Goal: Task Accomplishment & Management: Use online tool/utility

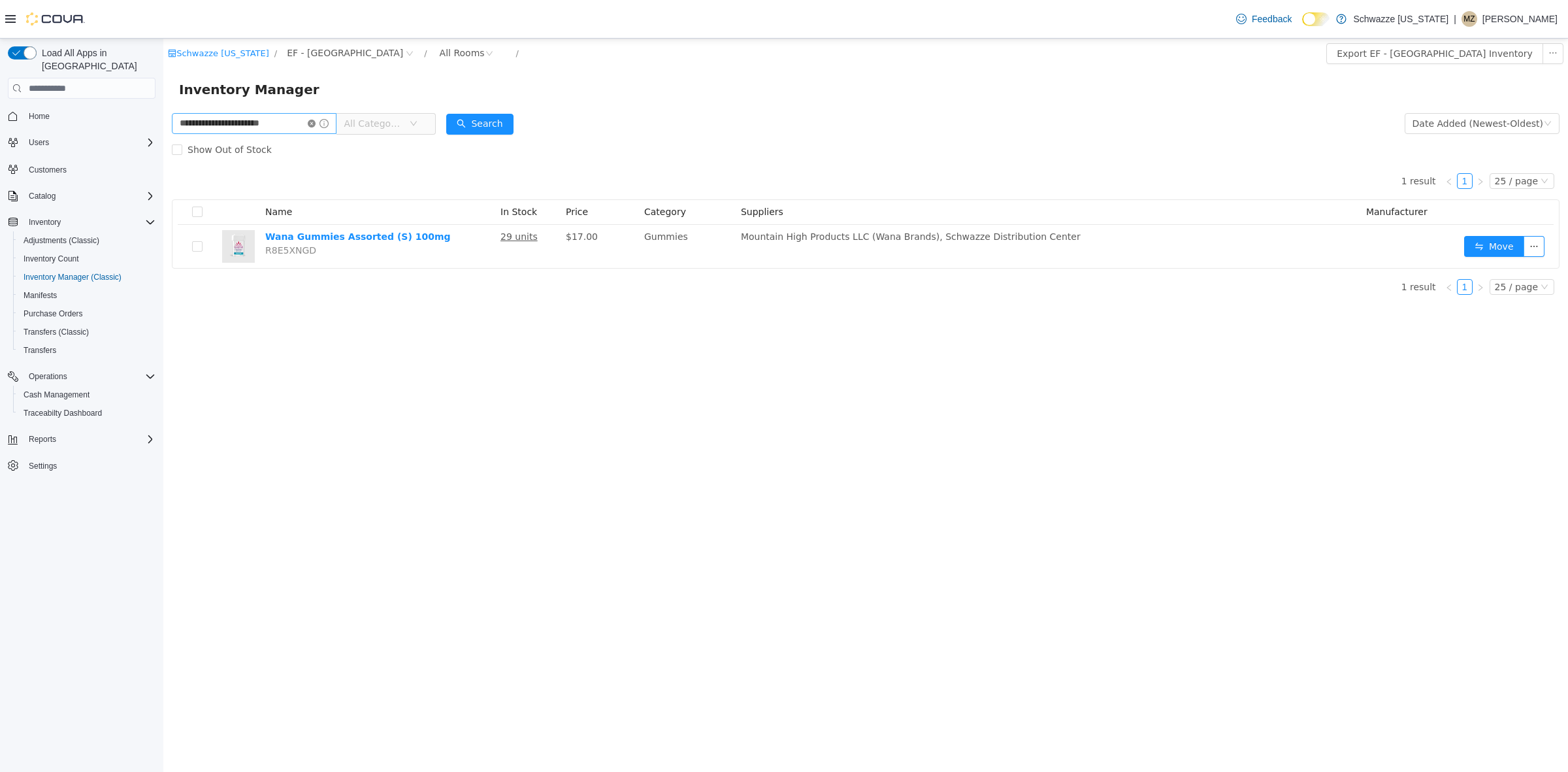
drag, startPoint x: 311, startPoint y: 121, endPoint x: 268, endPoint y: 123, distance: 43.0
click at [309, 121] on icon "icon: close-circle" at bounding box center [311, 124] width 8 height 8
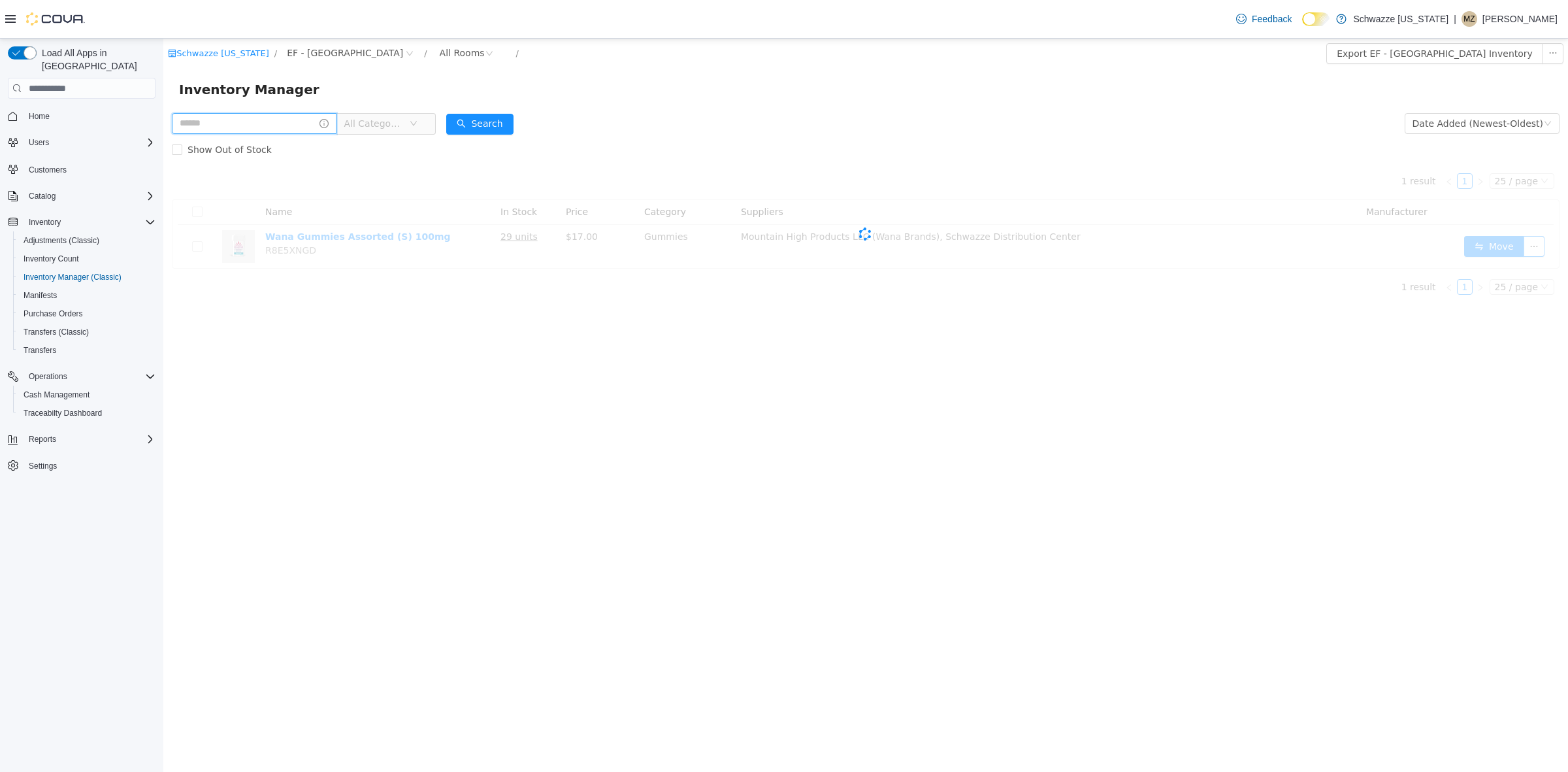
drag, startPoint x: 268, startPoint y: 123, endPoint x: 272, endPoint y: 102, distance: 21.4
click at [272, 102] on div "Schwazze [US_STATE] / EF - [GEOGRAPHIC_DATA] / All Rooms / Export EF - [GEOGRAP…" at bounding box center [865, 172] width 1404 height 267
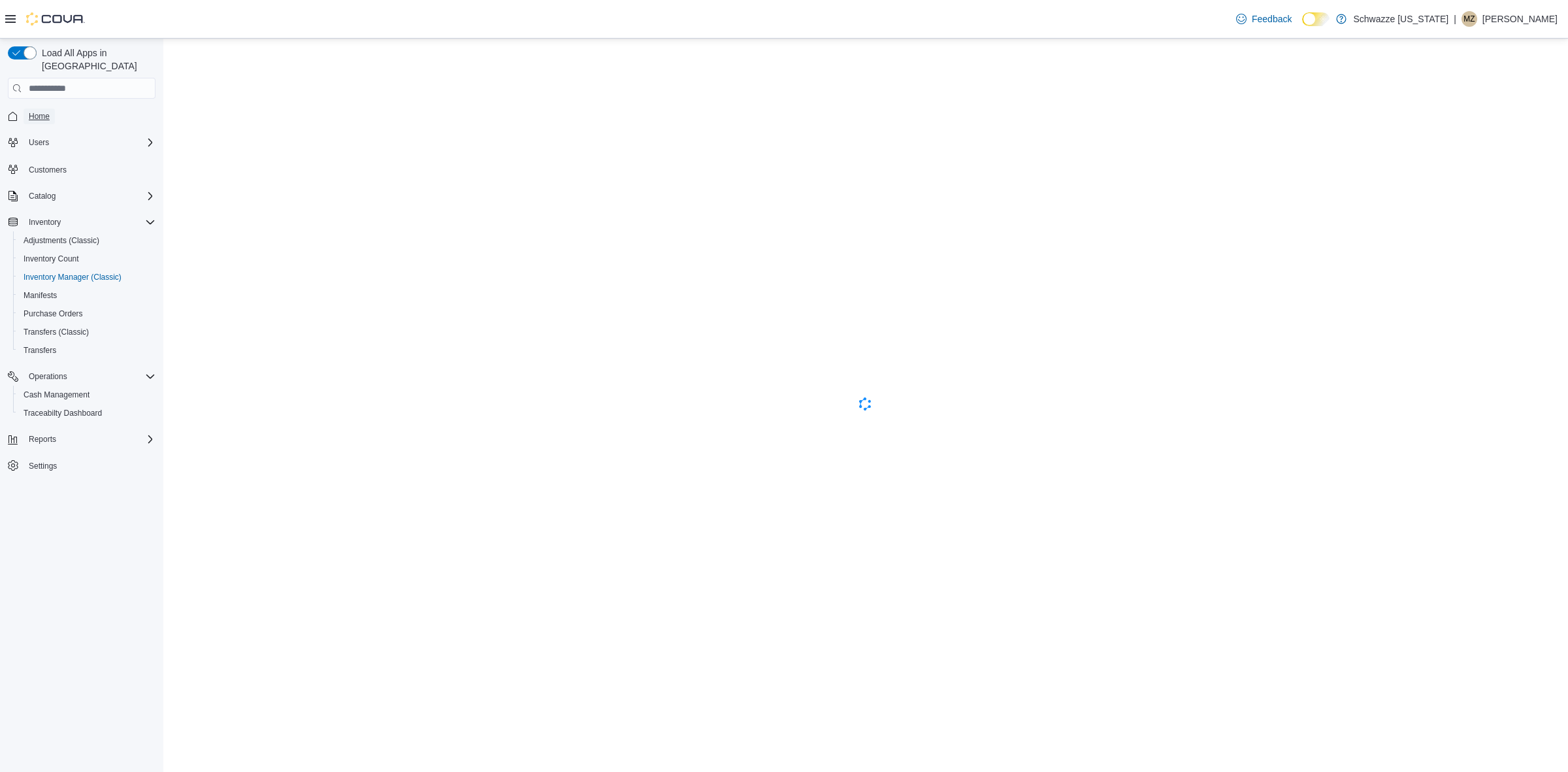
click at [34, 111] on span "Home" at bounding box center [39, 116] width 20 height 11
click at [98, 272] on span "Inventory Manager (Classic)" at bounding box center [72, 276] width 98 height 11
click at [56, 272] on span "Inventory Manager (Classic)" at bounding box center [72, 276] width 98 height 11
click at [43, 111] on span "Home" at bounding box center [39, 116] width 20 height 11
click at [51, 272] on span "Inventory Manager (Classic)" at bounding box center [72, 276] width 98 height 11
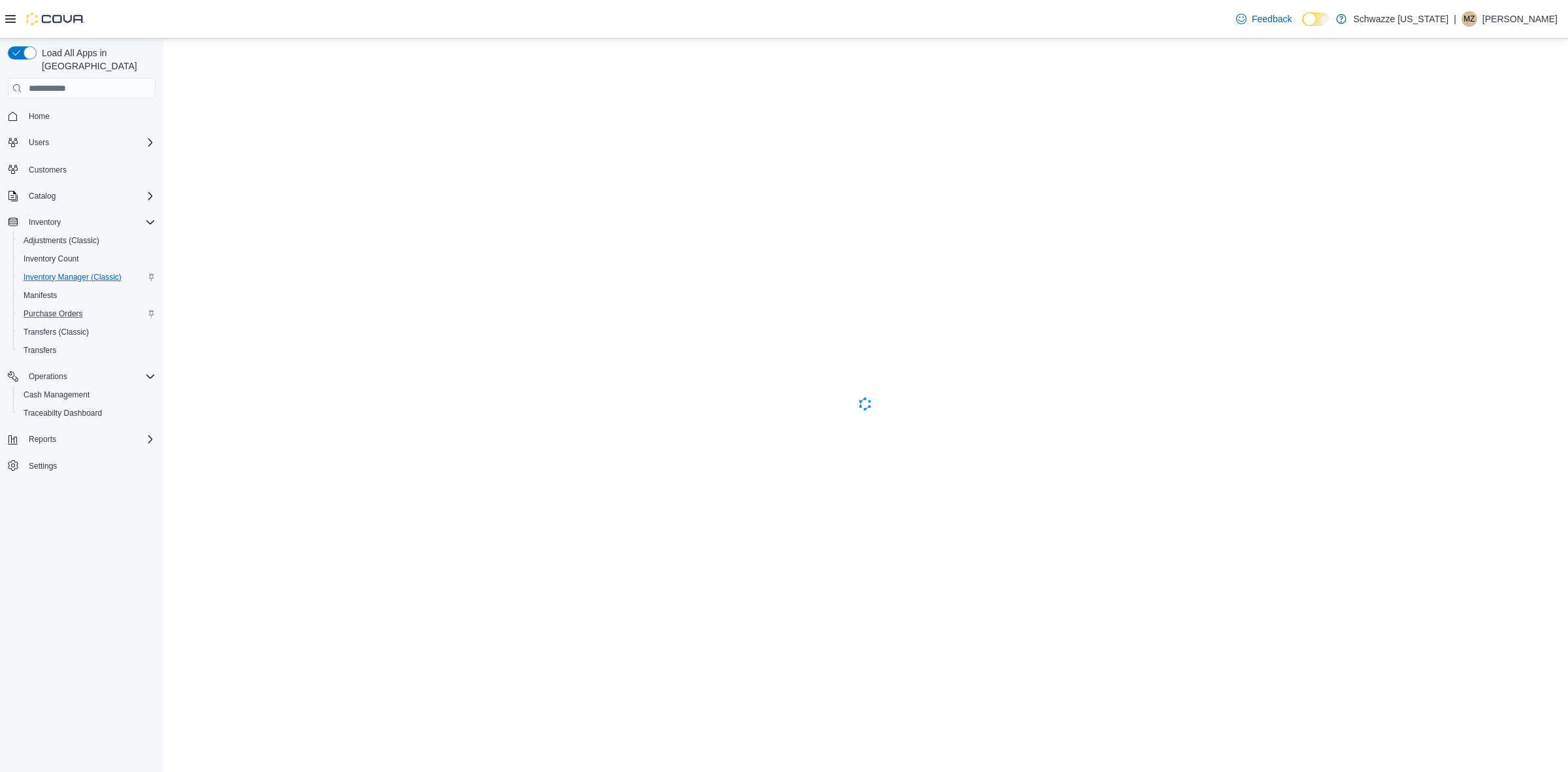
click at [93, 306] on div "Purchase Orders" at bounding box center [87, 313] width 137 height 16
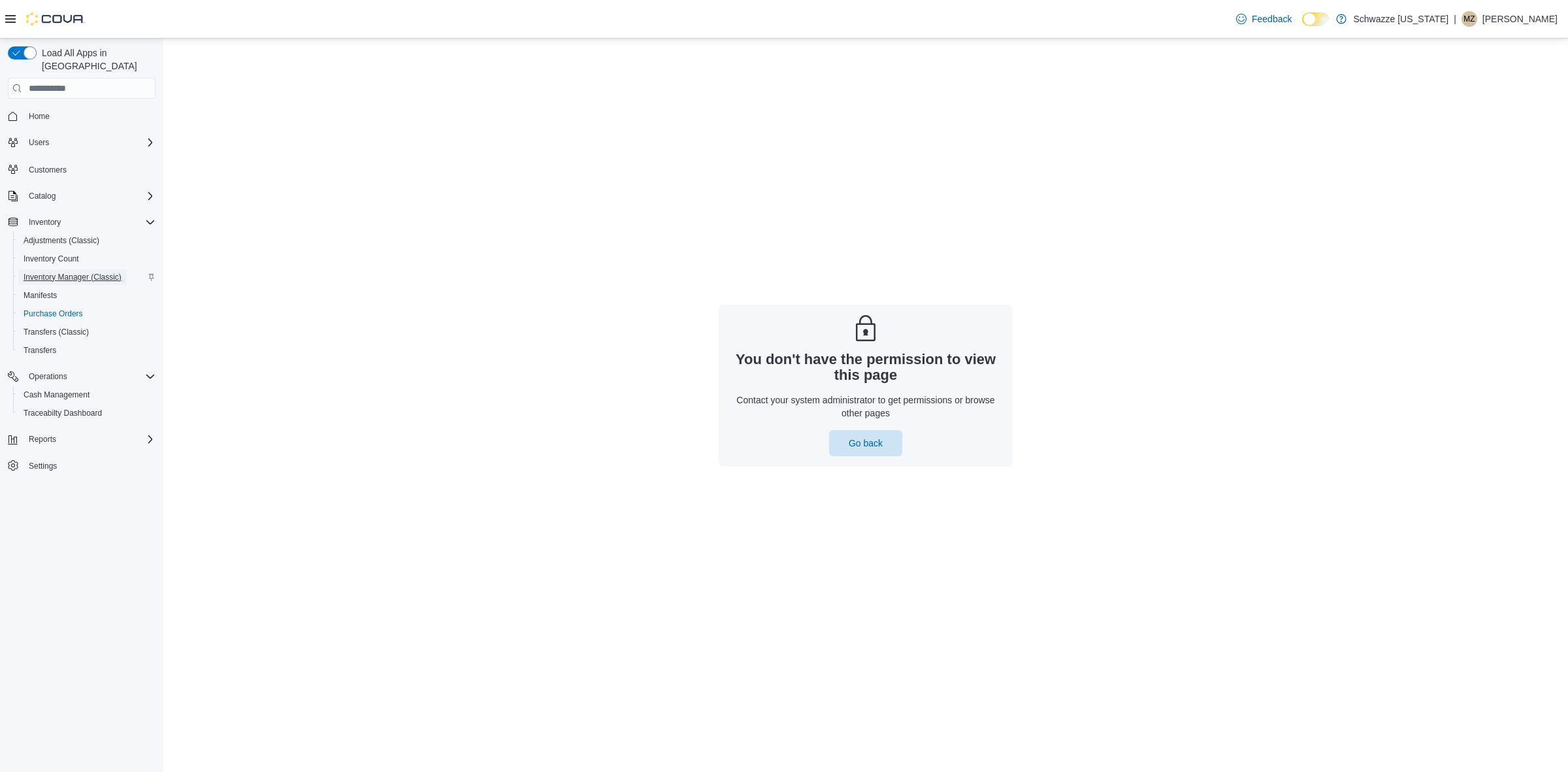
click at [92, 272] on span "Inventory Manager (Classic)" at bounding box center [72, 276] width 98 height 11
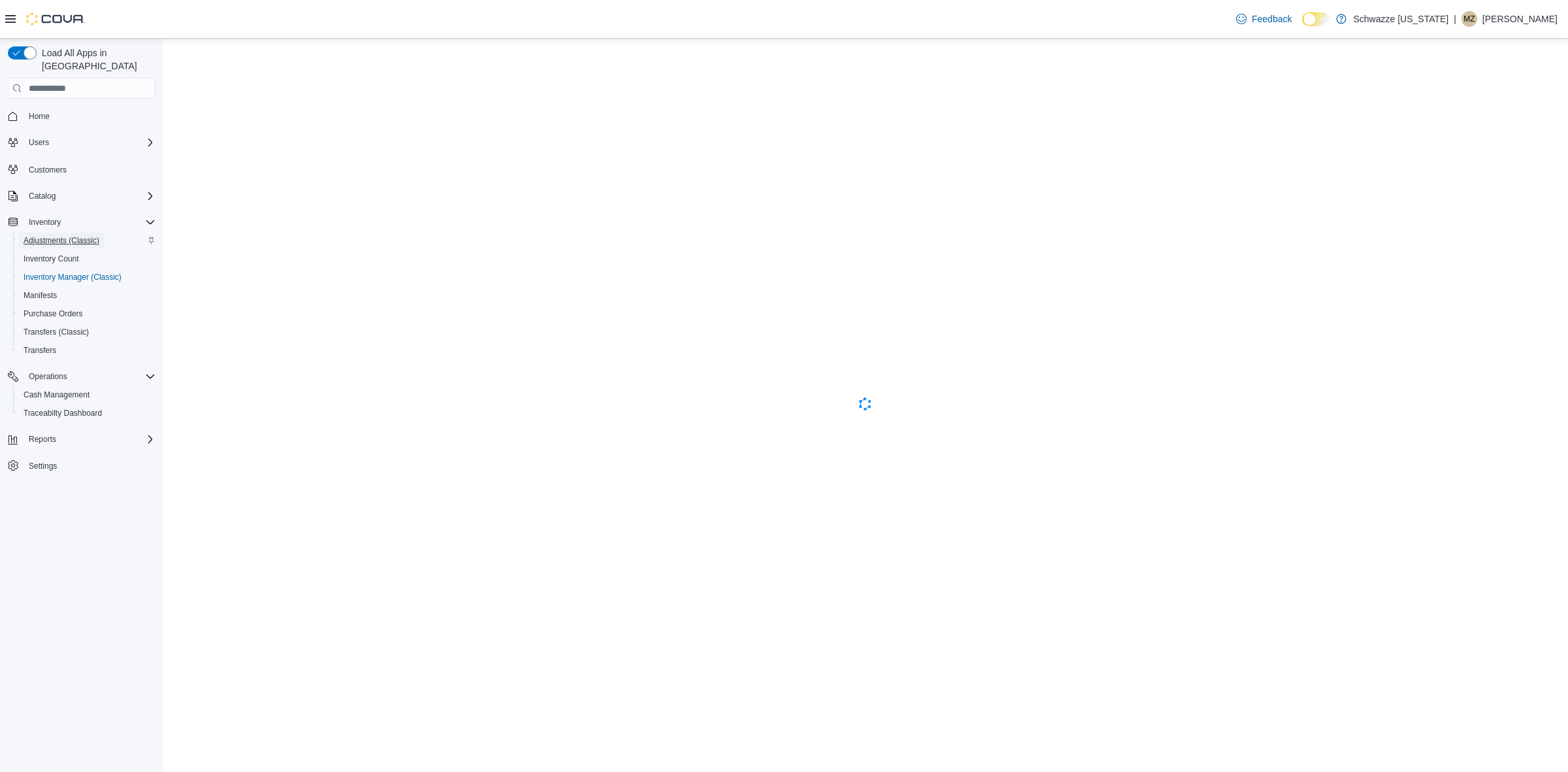
click at [53, 233] on span "Adjustments (Classic)" at bounding box center [61, 240] width 76 height 16
click at [55, 272] on span "Inventory Manager (Classic)" at bounding box center [72, 276] width 98 height 11
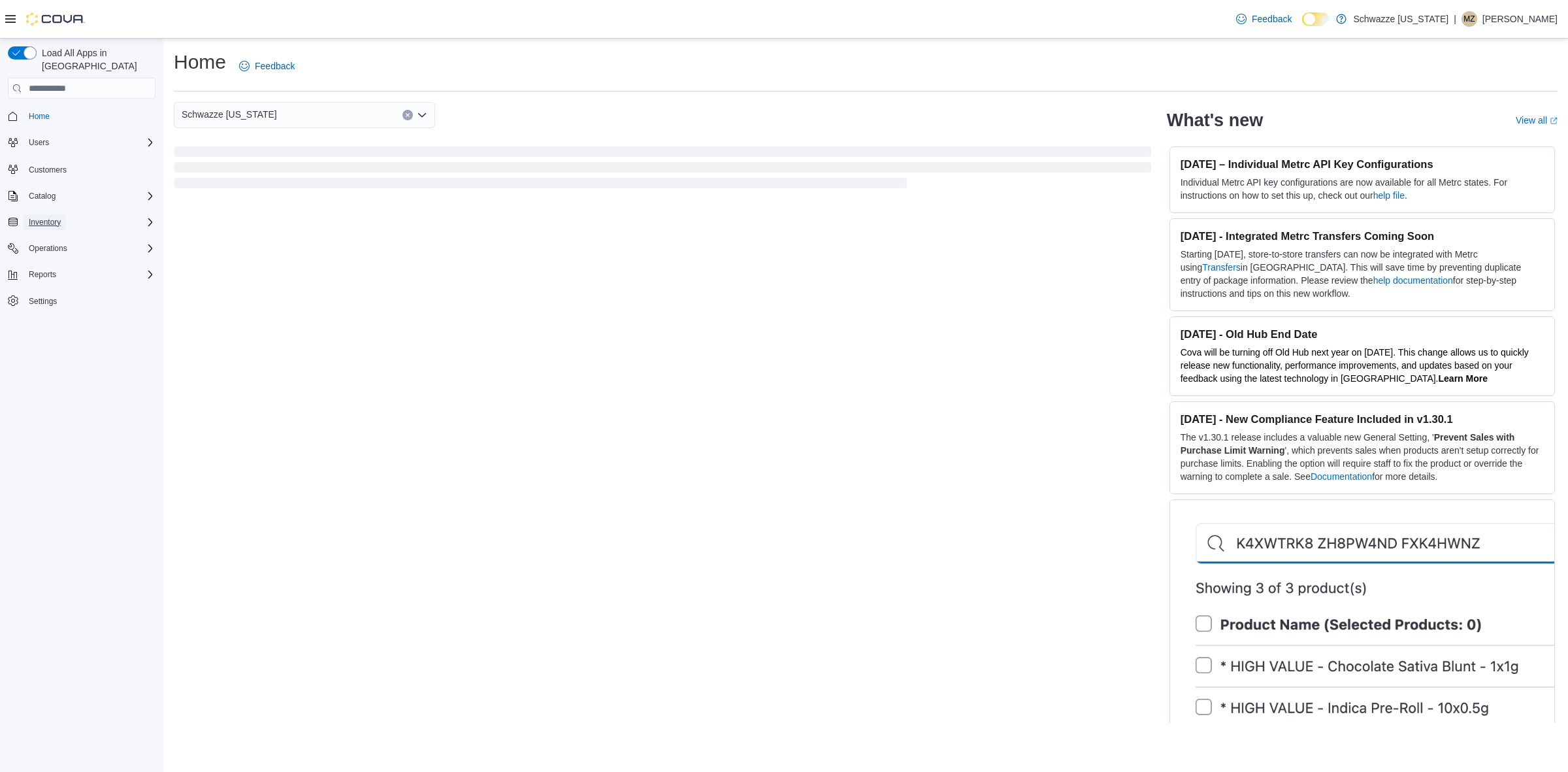
click at [48, 214] on span "Inventory" at bounding box center [45, 222] width 32 height 16
click at [55, 272] on span "Inventory Manager (Classic)" at bounding box center [72, 276] width 98 height 11
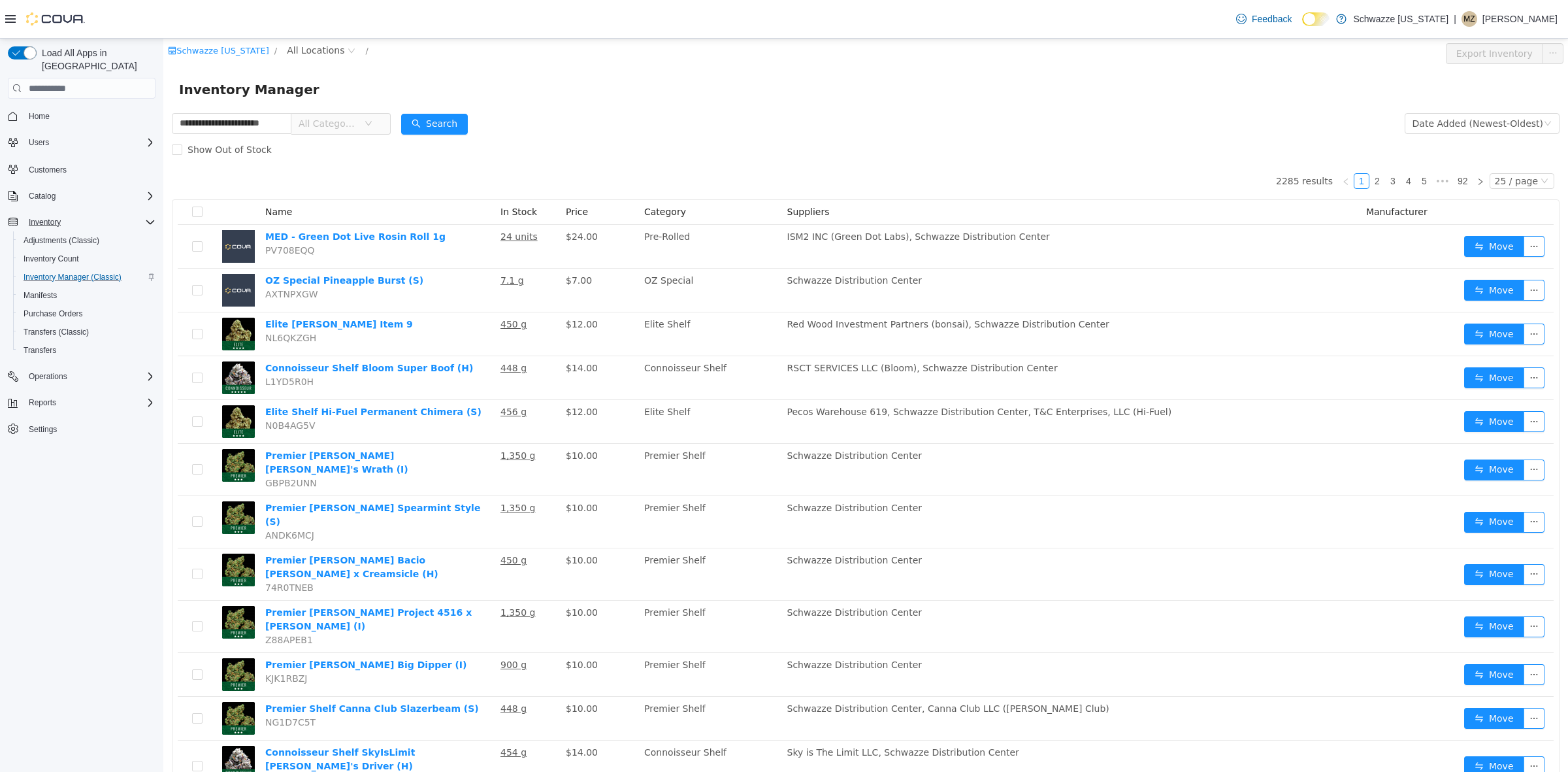
type input "**********"
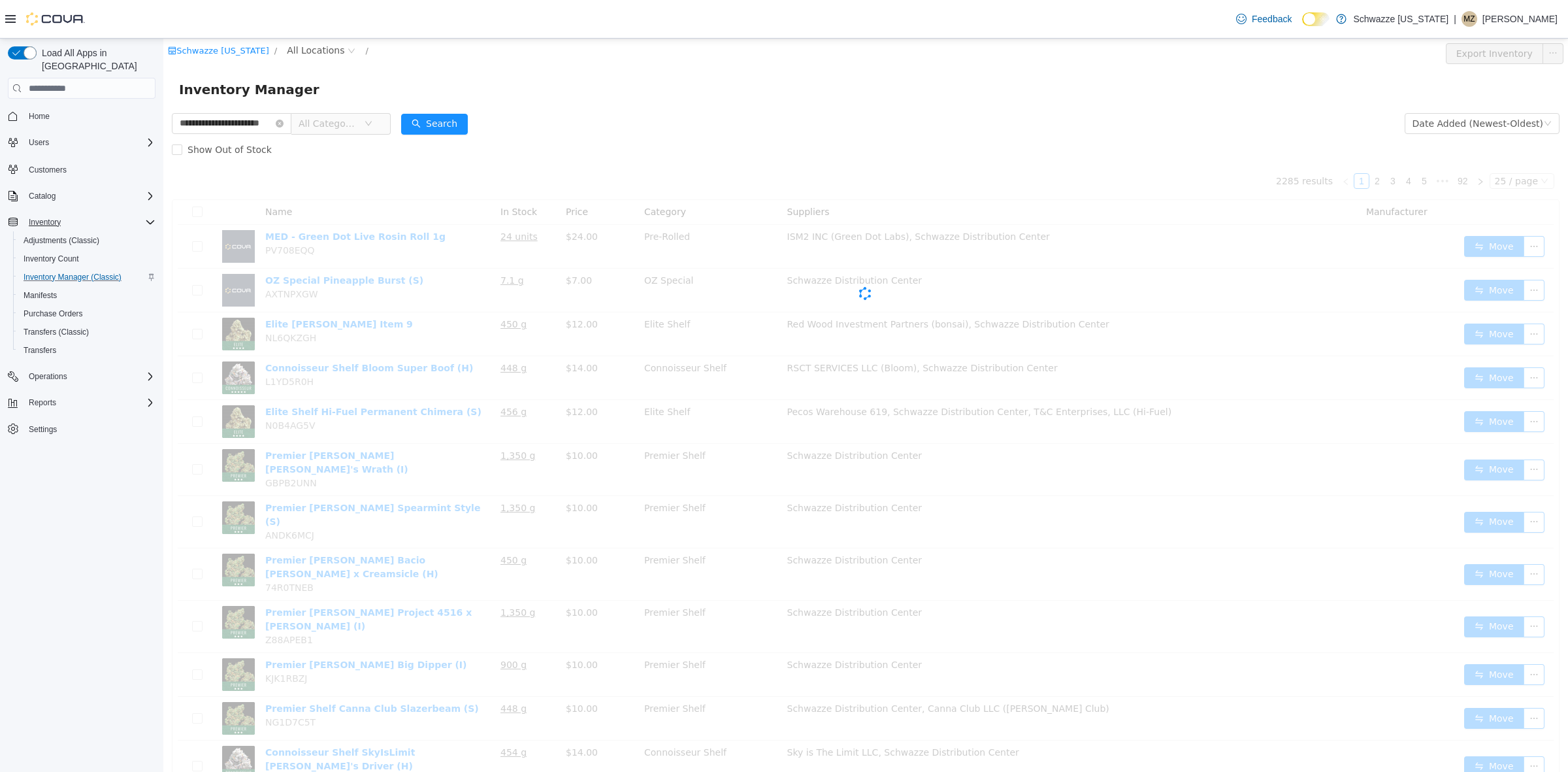
scroll to position [0, 18]
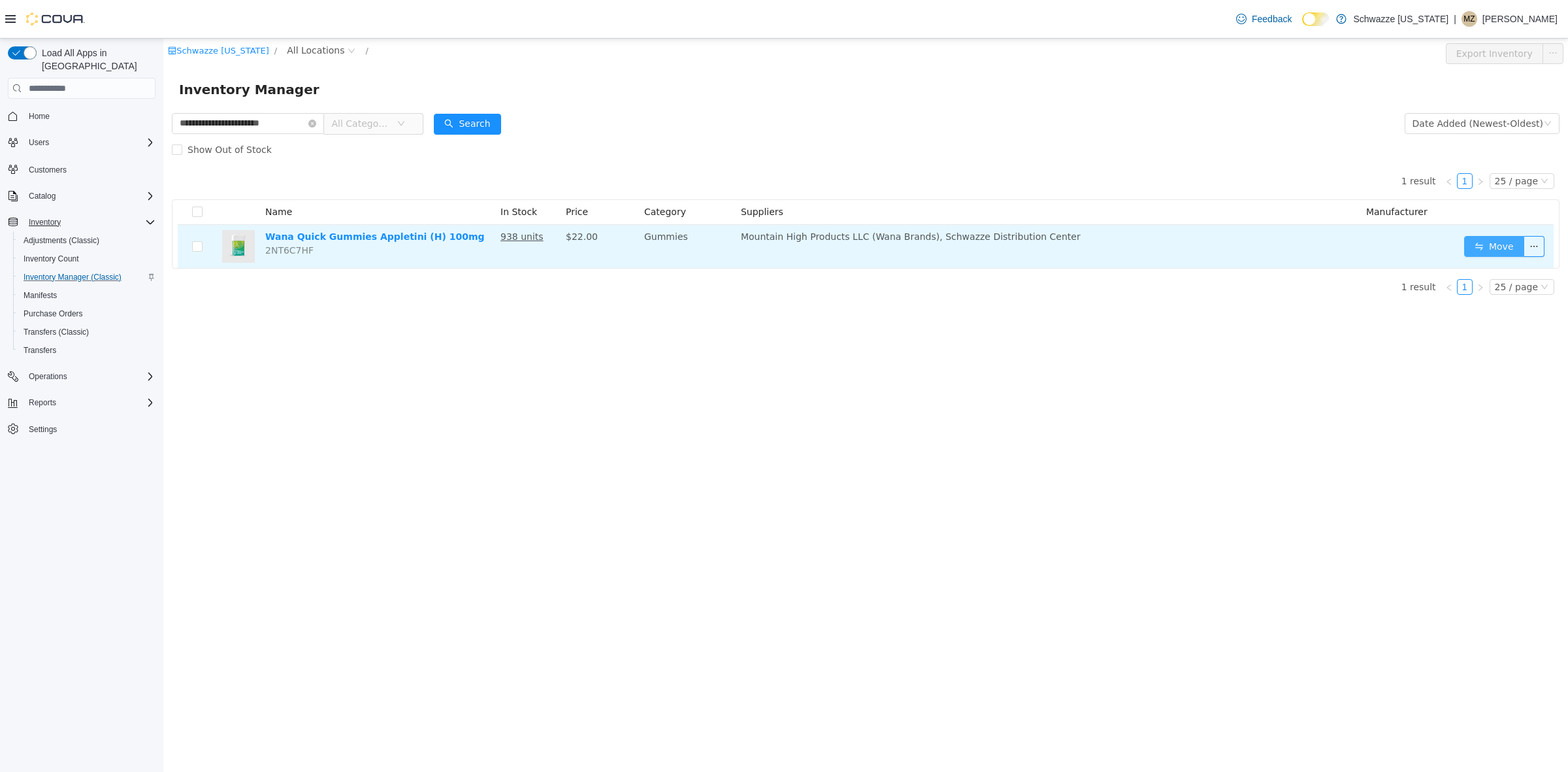
click at [1501, 245] on button "Move" at bounding box center [1494, 245] width 60 height 20
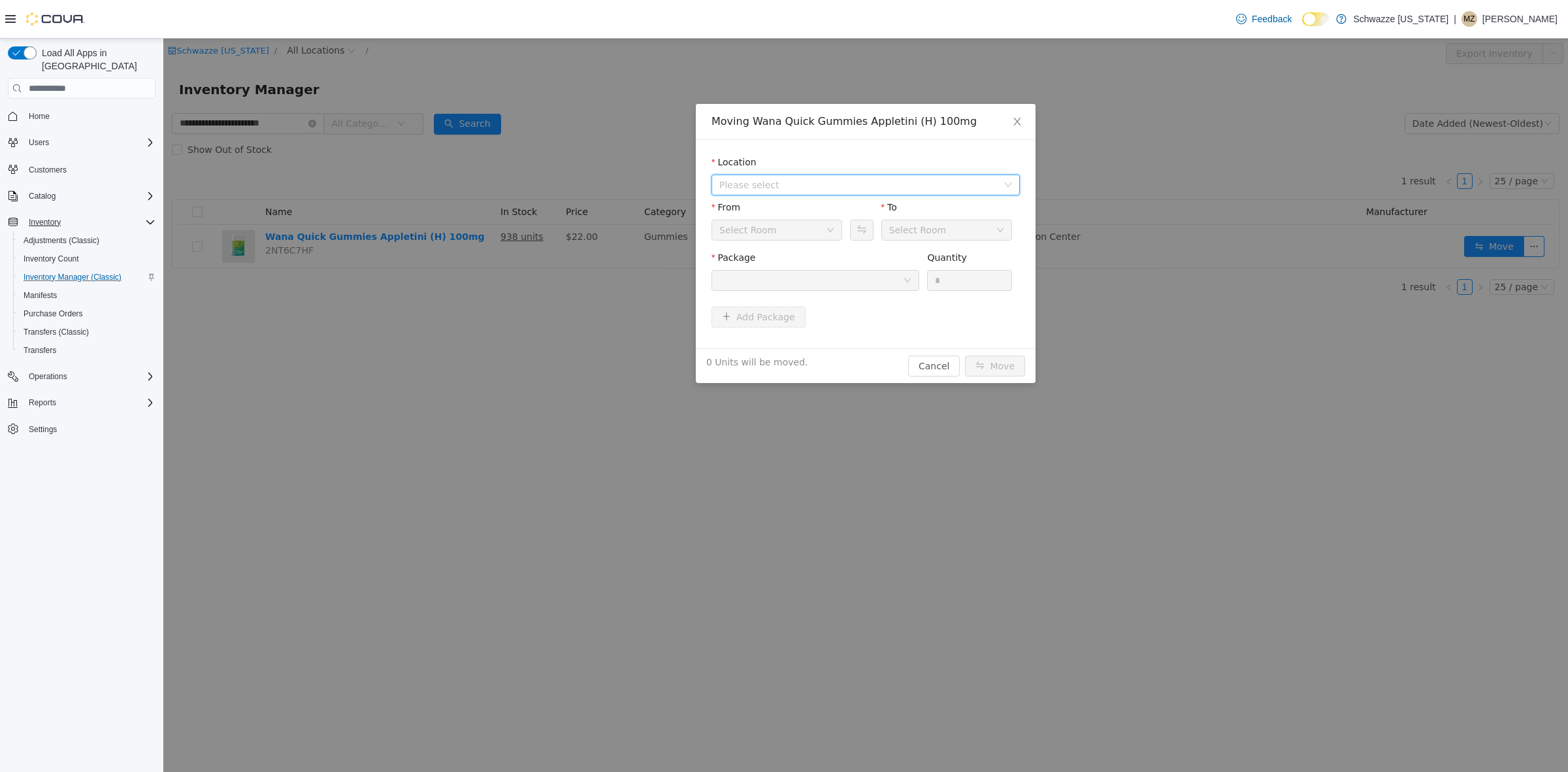
click at [802, 184] on span "Please select" at bounding box center [858, 184] width 278 height 13
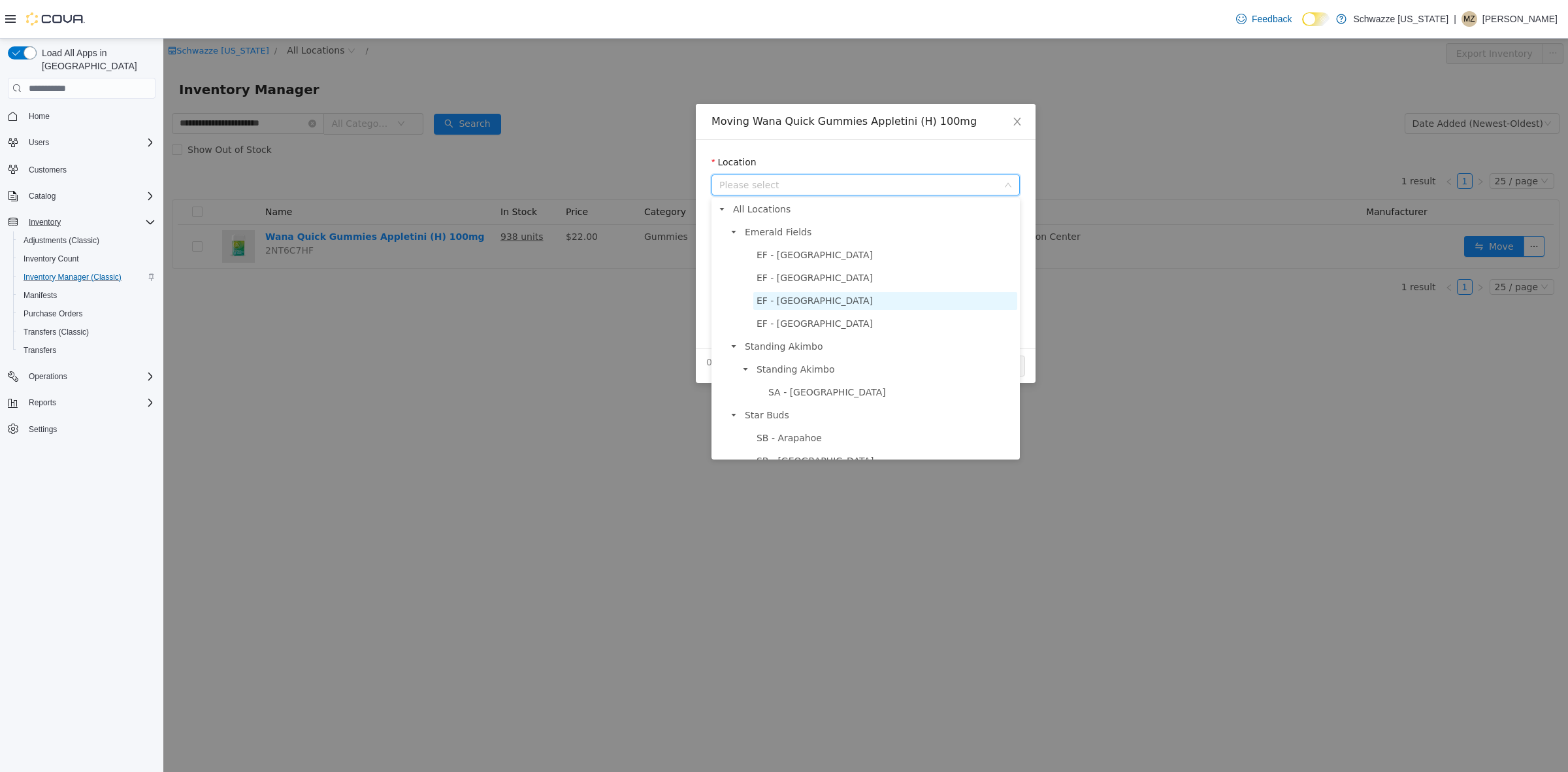
click at [828, 298] on span "EF - [GEOGRAPHIC_DATA]" at bounding box center [814, 300] width 116 height 11
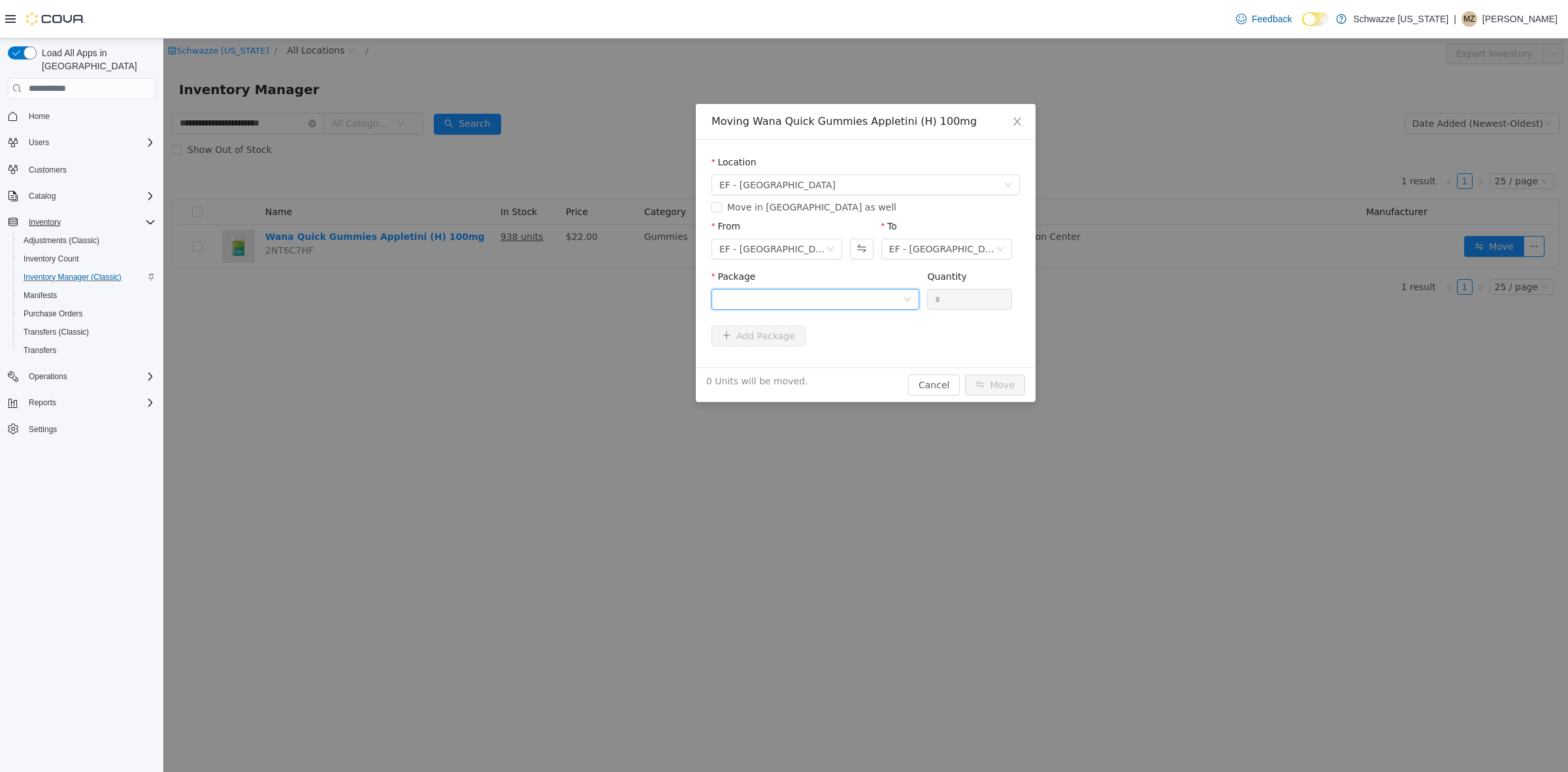
click at [838, 295] on div at bounding box center [811, 299] width 184 height 19
drag, startPoint x: 867, startPoint y: 354, endPoint x: 892, endPoint y: 345, distance: 26.6
click at [869, 354] on li "1A4000B00014A15000314177 Quantity : 17 Units" at bounding box center [815, 353] width 207 height 35
drag, startPoint x: 961, startPoint y: 300, endPoint x: 816, endPoint y: 247, distance: 154.4
click at [821, 289] on span "Package 1A4000B00014A15000314177 Quantity * 17 Units available to move in this …" at bounding box center [865, 300] width 309 height 57
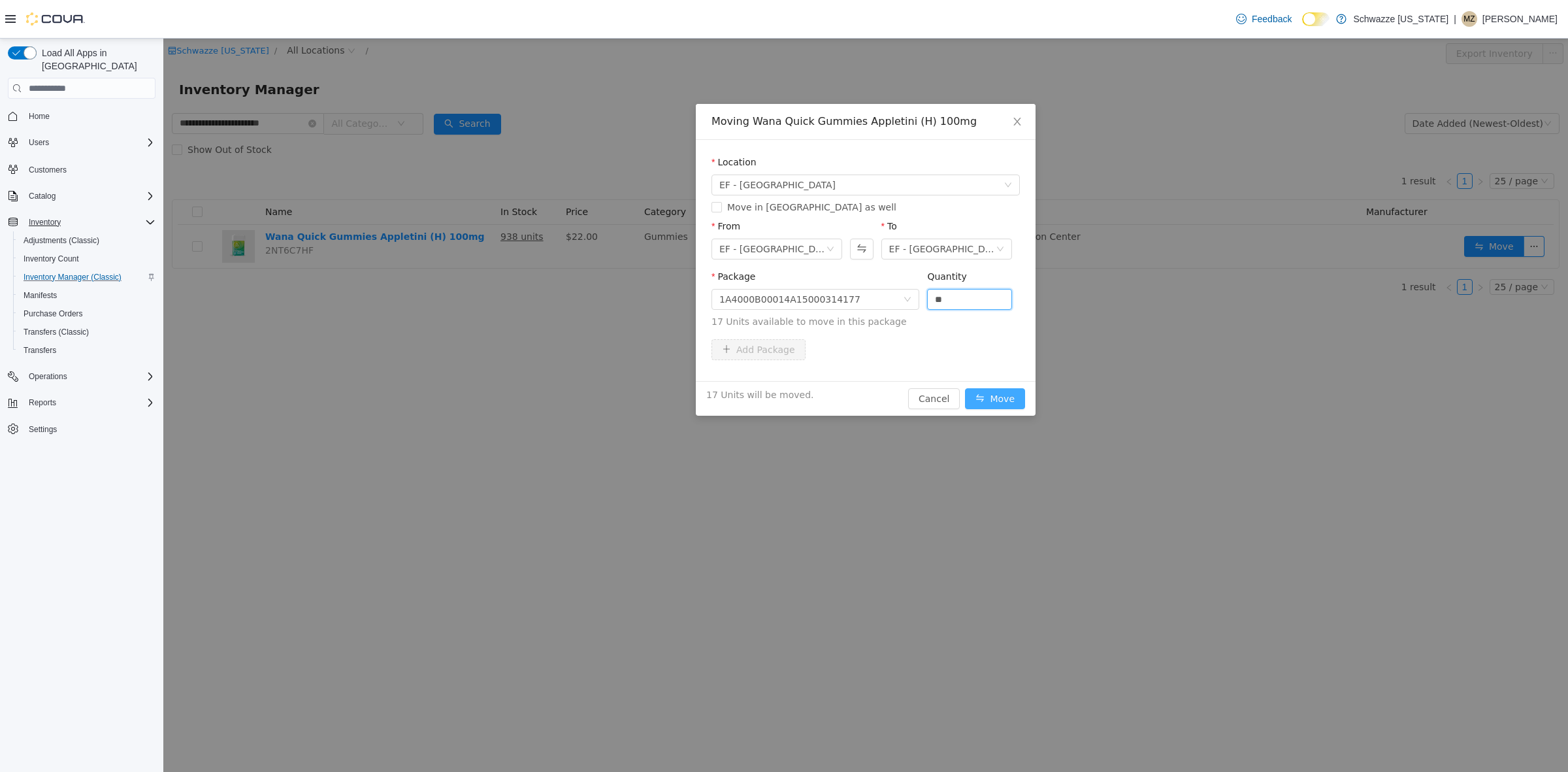
type input "**"
click at [1017, 396] on button "Move" at bounding box center [996, 398] width 60 height 20
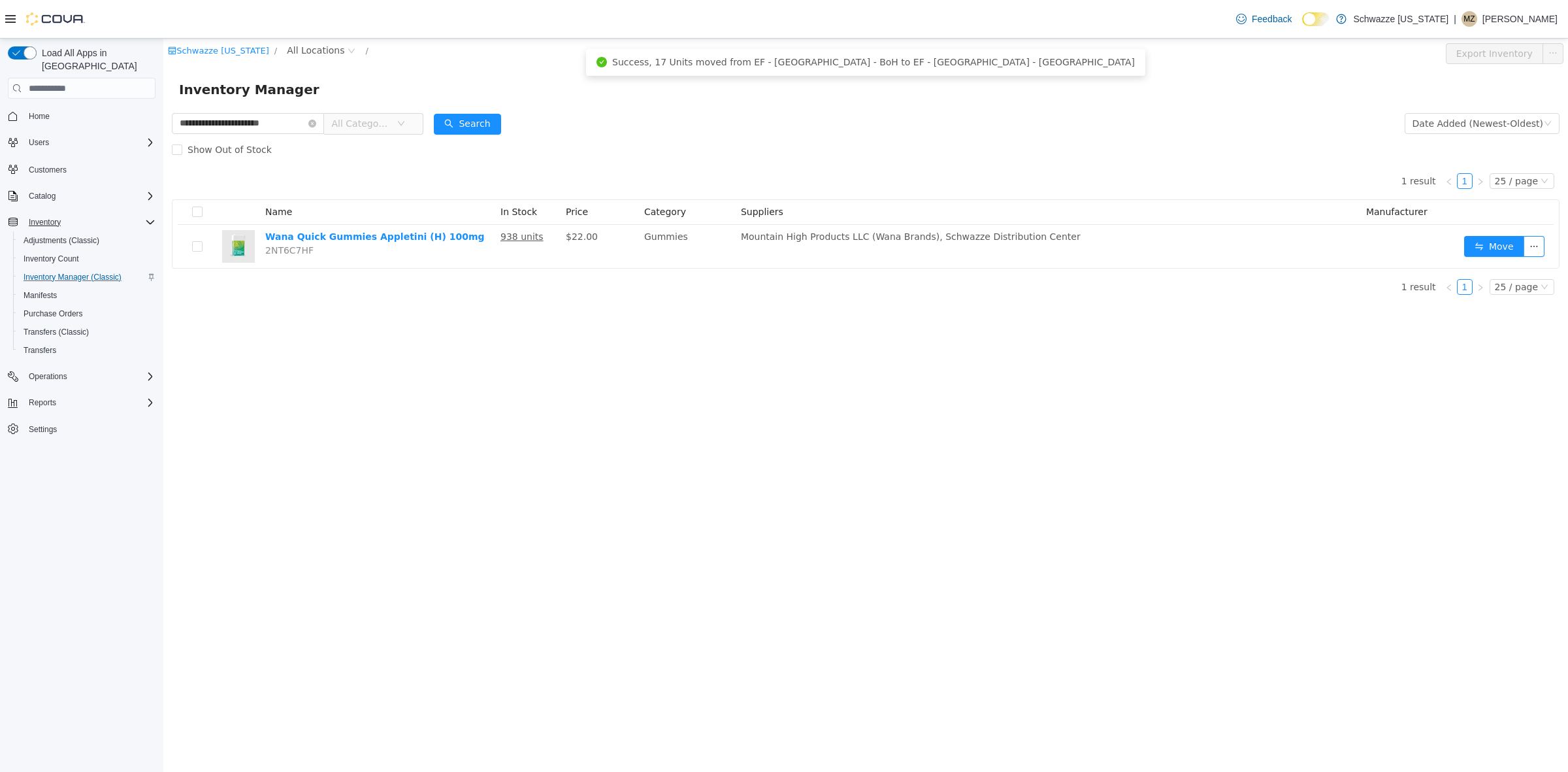
drag, startPoint x: 306, startPoint y: 45, endPoint x: 308, endPoint y: 60, distance: 15.1
click at [306, 50] on span "All Locations" at bounding box center [315, 50] width 57 height 15
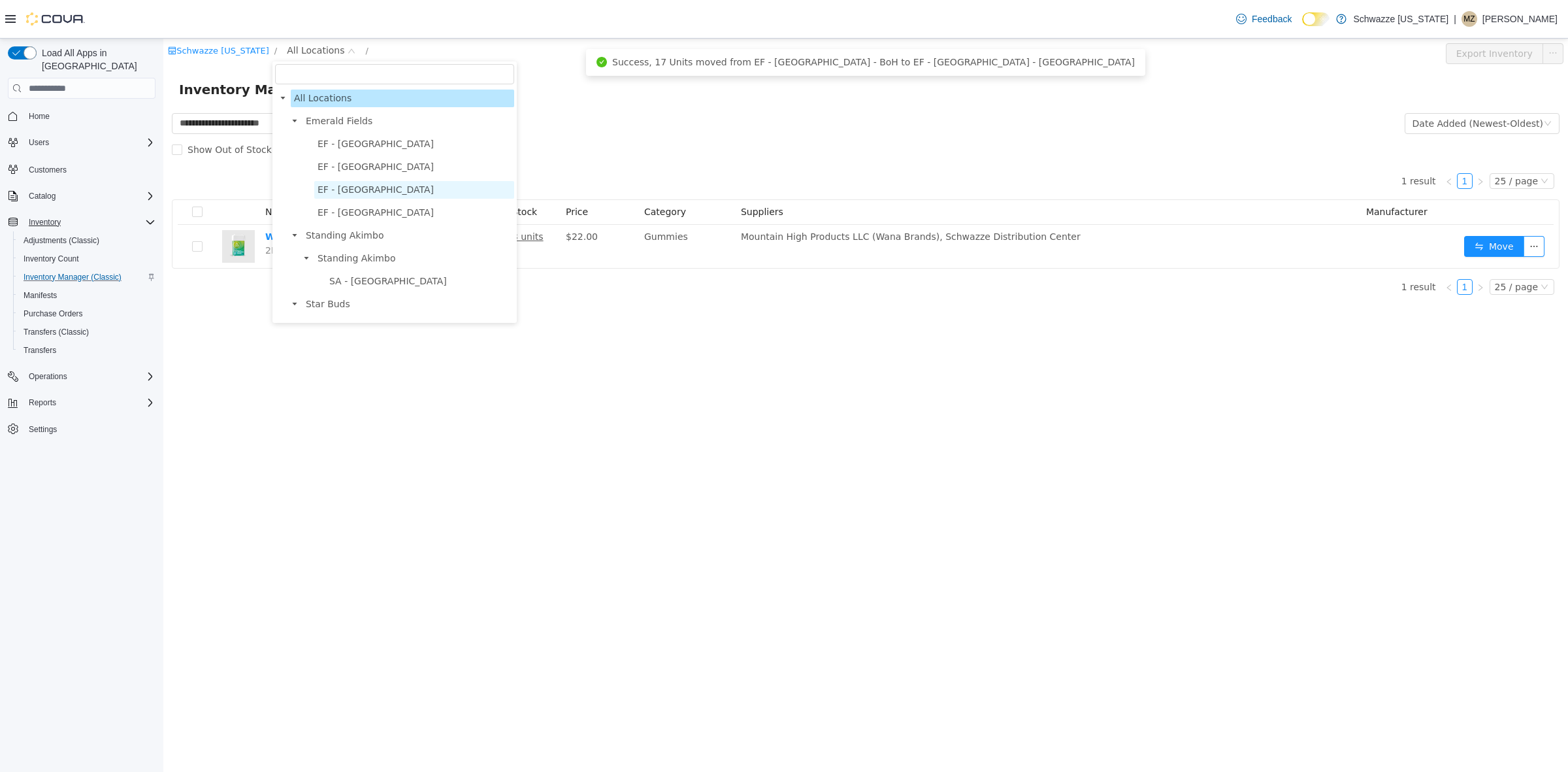
click at [357, 190] on span "EF - [GEOGRAPHIC_DATA]" at bounding box center [375, 189] width 116 height 11
